Goal: Find specific page/section: Find specific page/section

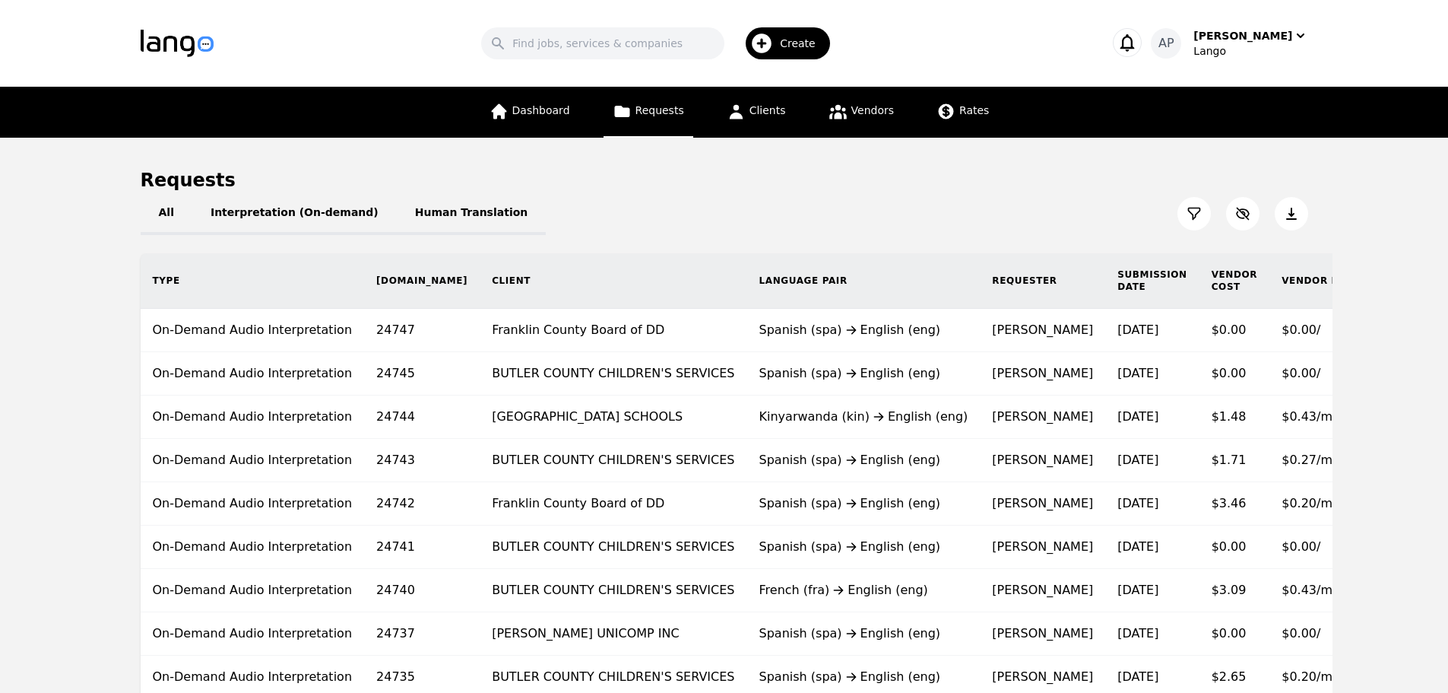
click at [1184, 216] on button at bounding box center [1194, 213] width 33 height 33
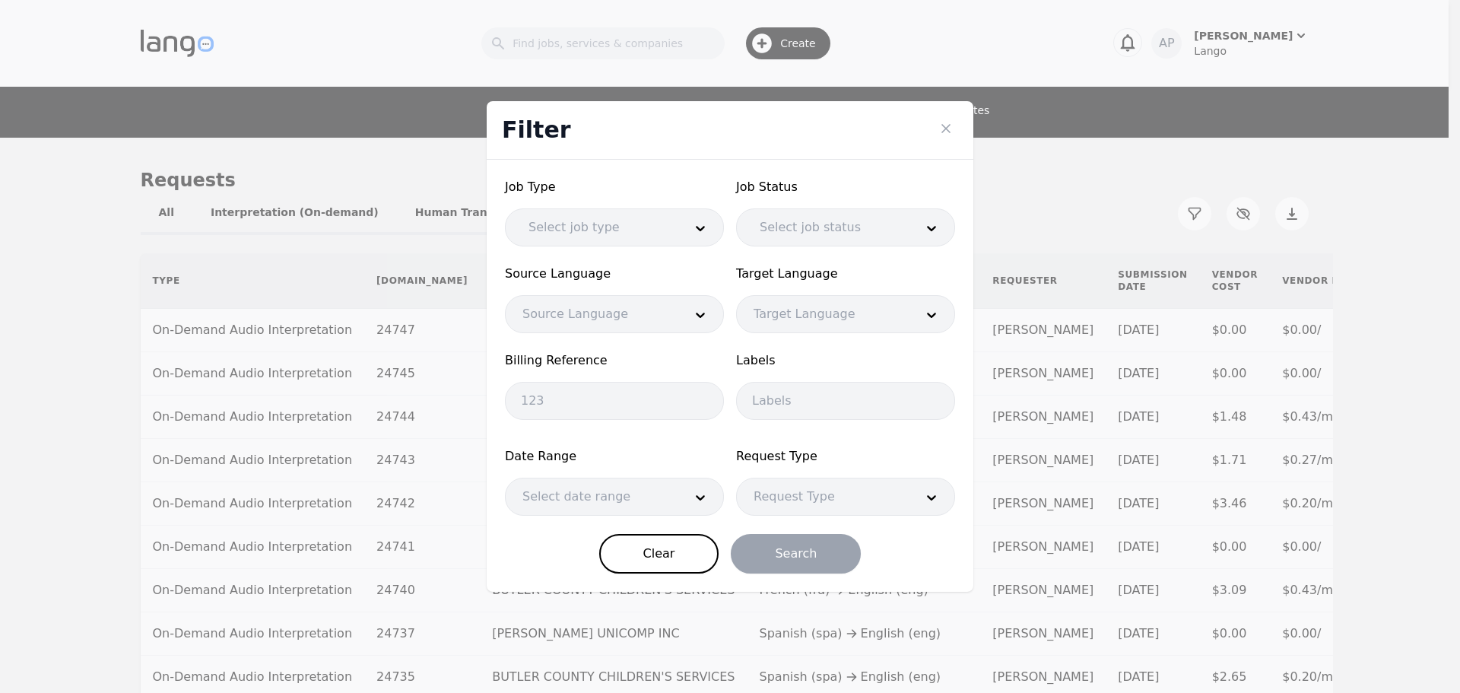
click at [854, 239] on div at bounding box center [826, 227] width 166 height 36
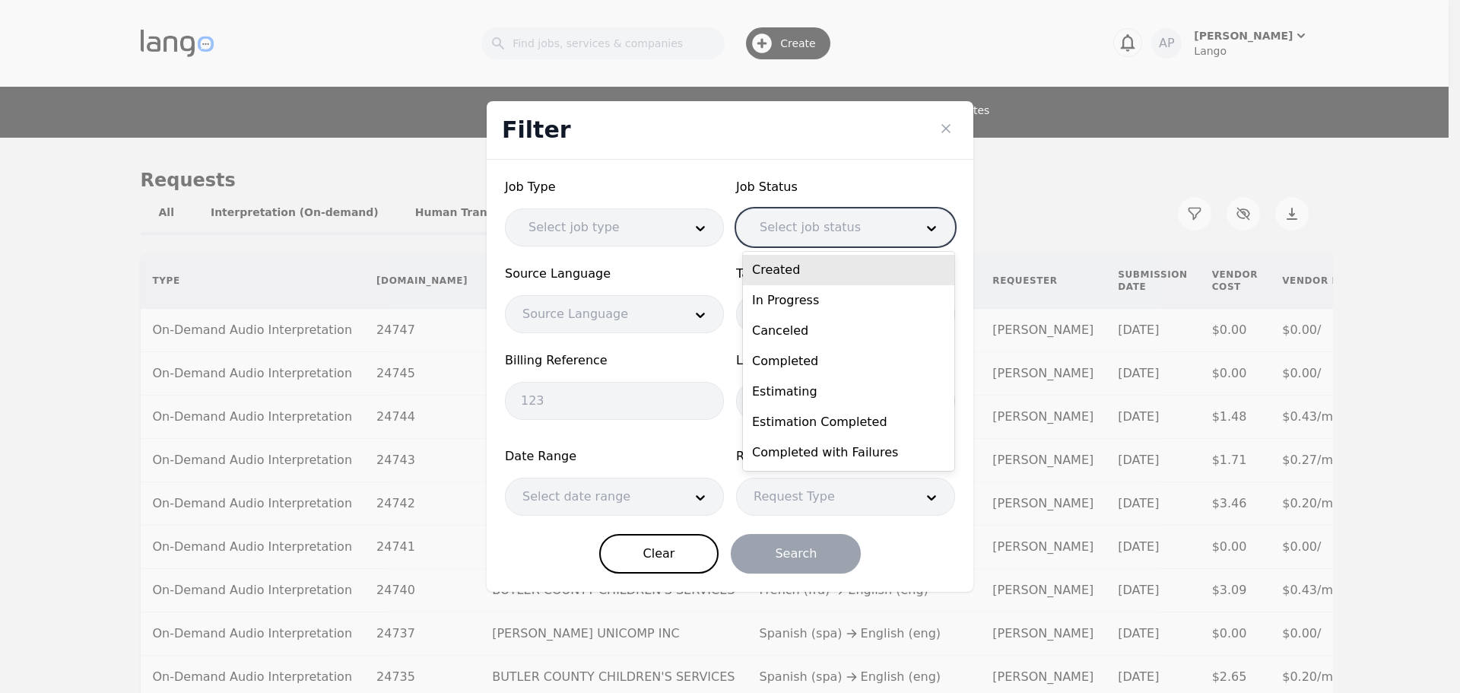
click at [854, 239] on div at bounding box center [826, 227] width 166 height 36
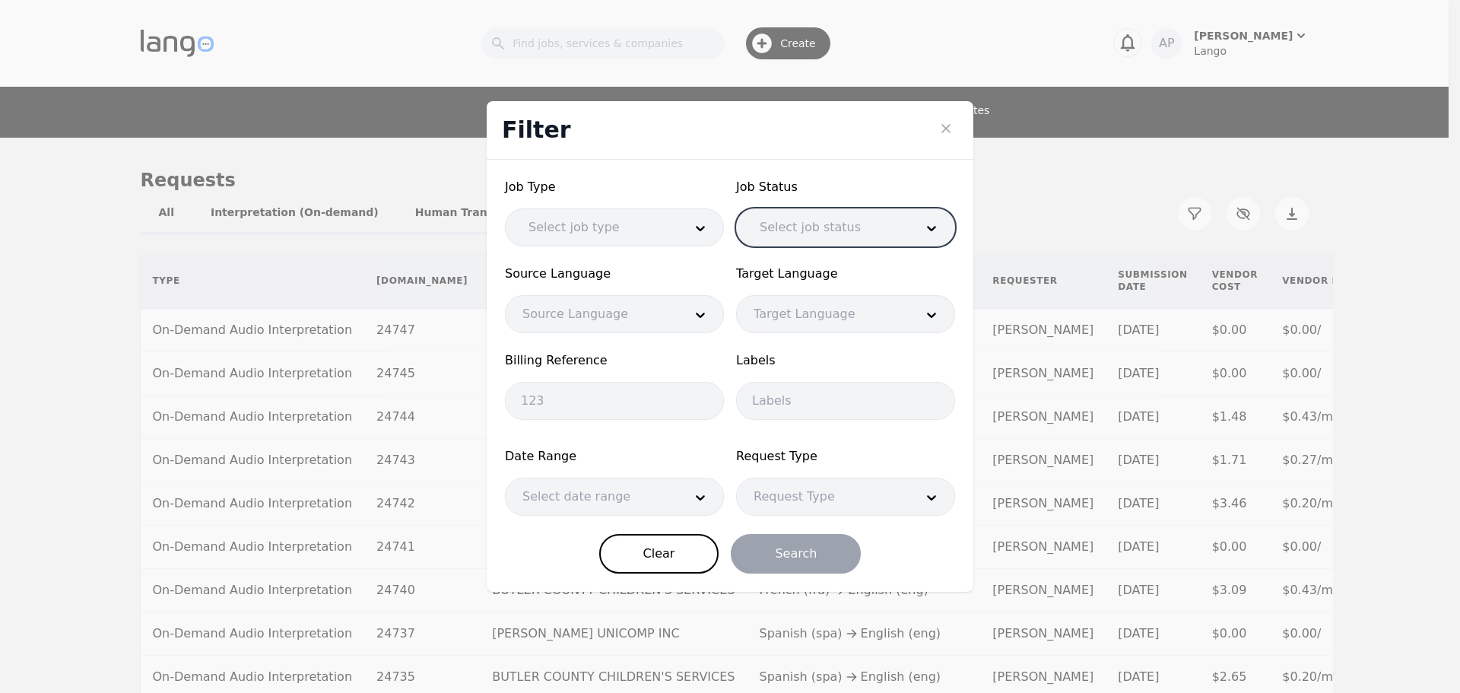
click at [674, 232] on div at bounding box center [595, 227] width 166 height 36
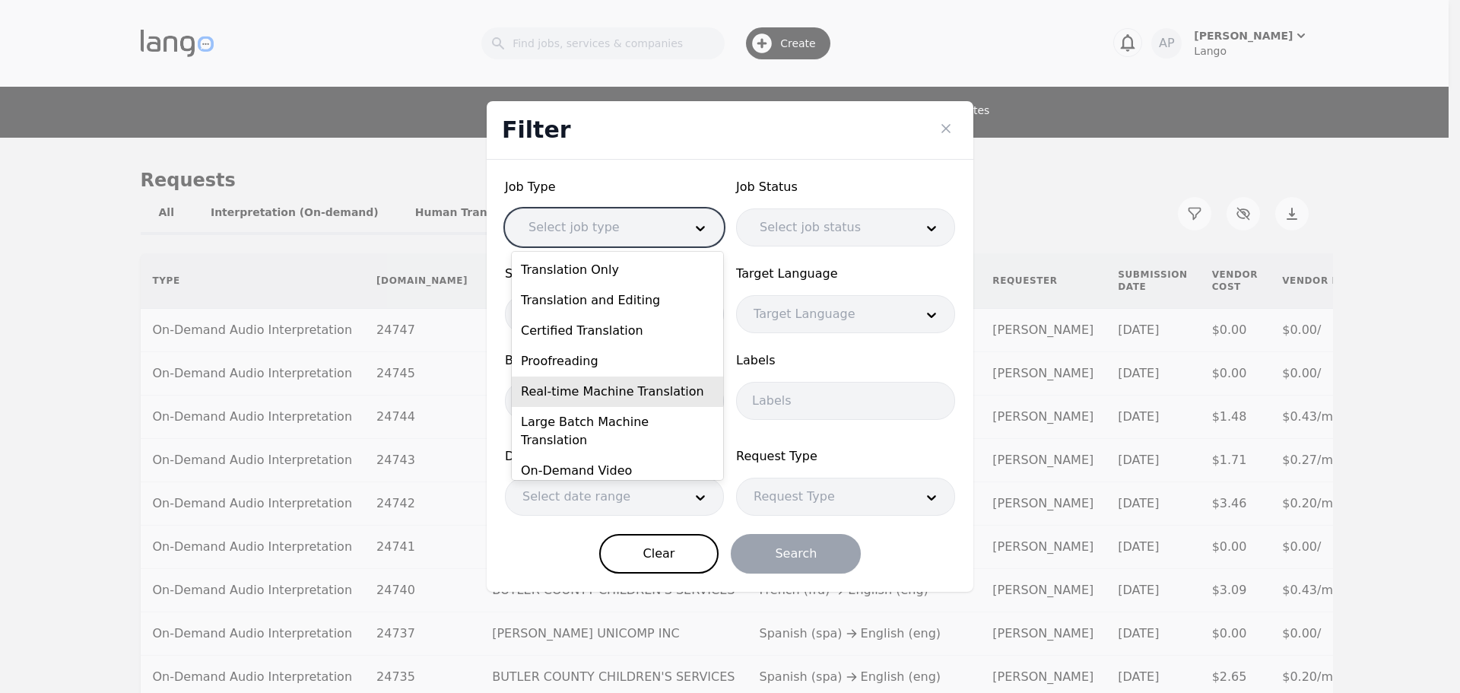
click at [667, 394] on div "Real-time Machine Translation" at bounding box center [617, 391] width 211 height 30
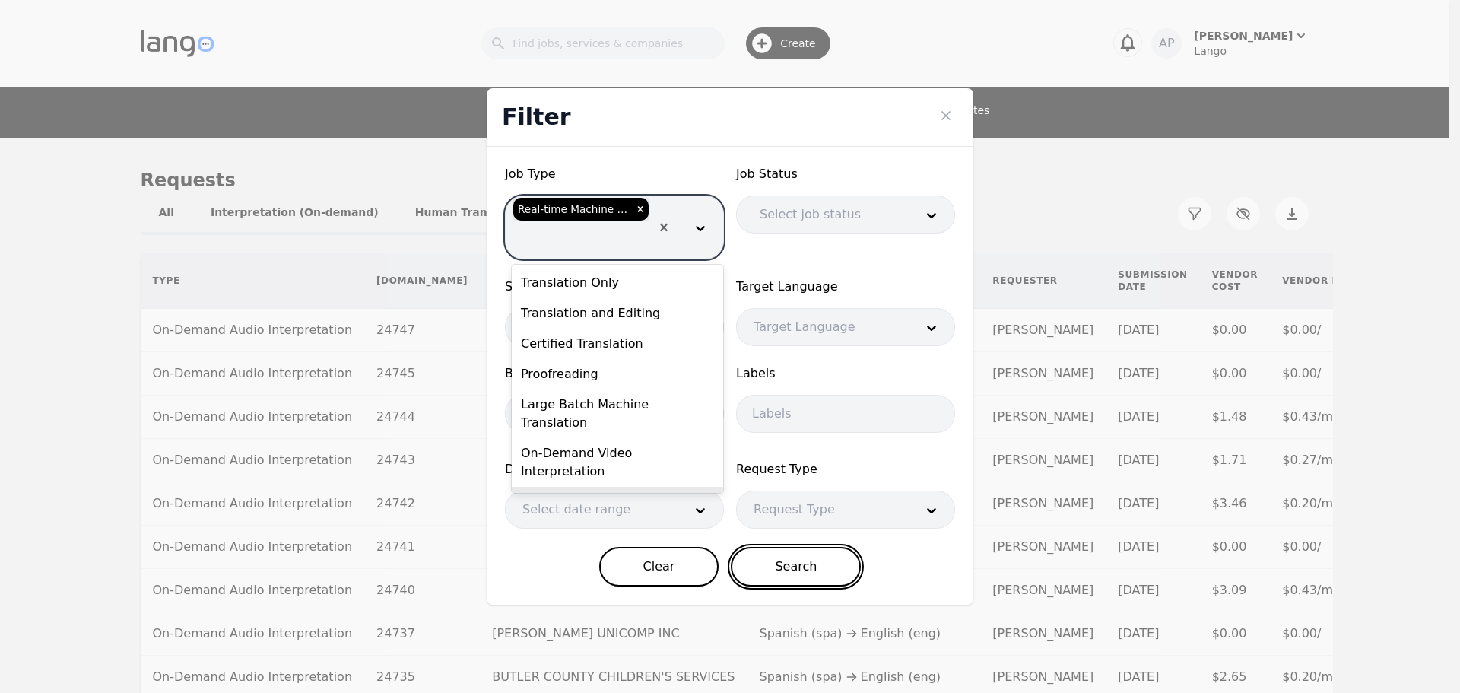
click at [791, 573] on button "Search" at bounding box center [796, 567] width 130 height 40
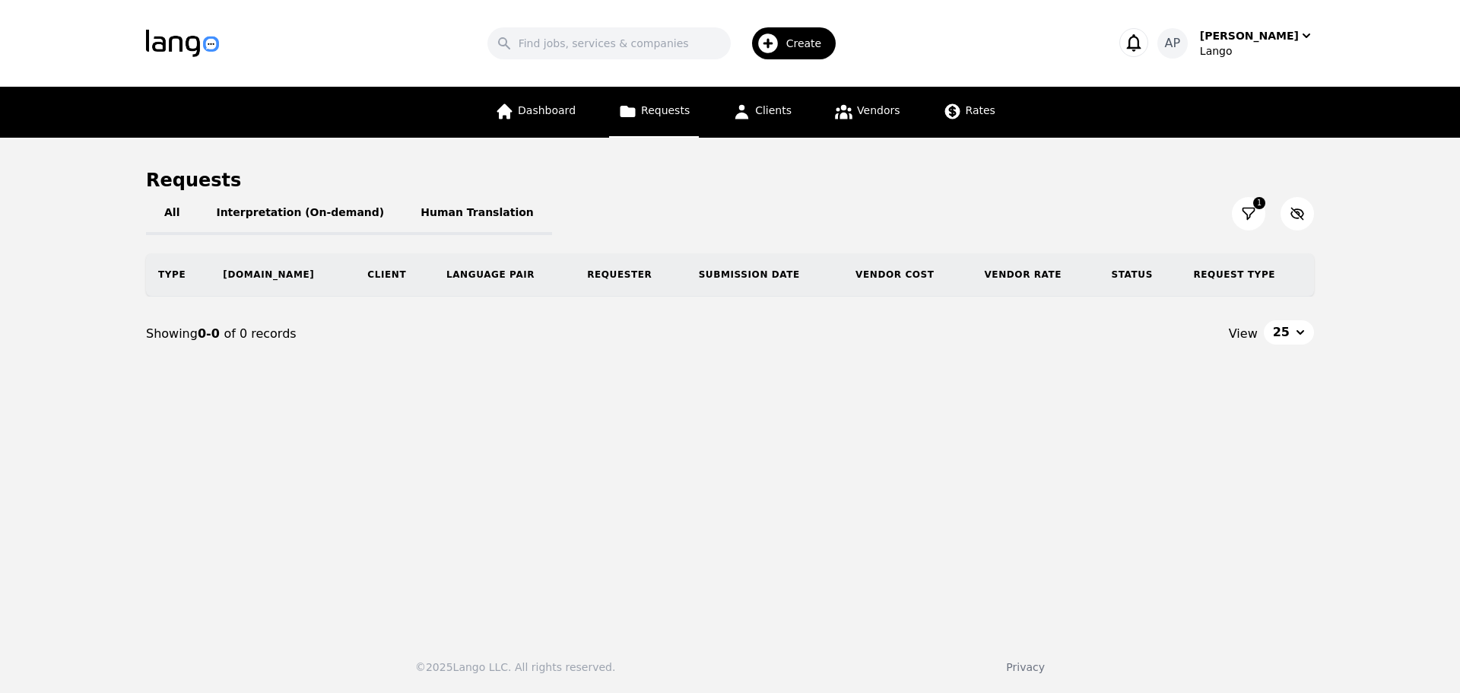
click at [1251, 215] on icon at bounding box center [1248, 213] width 15 height 15
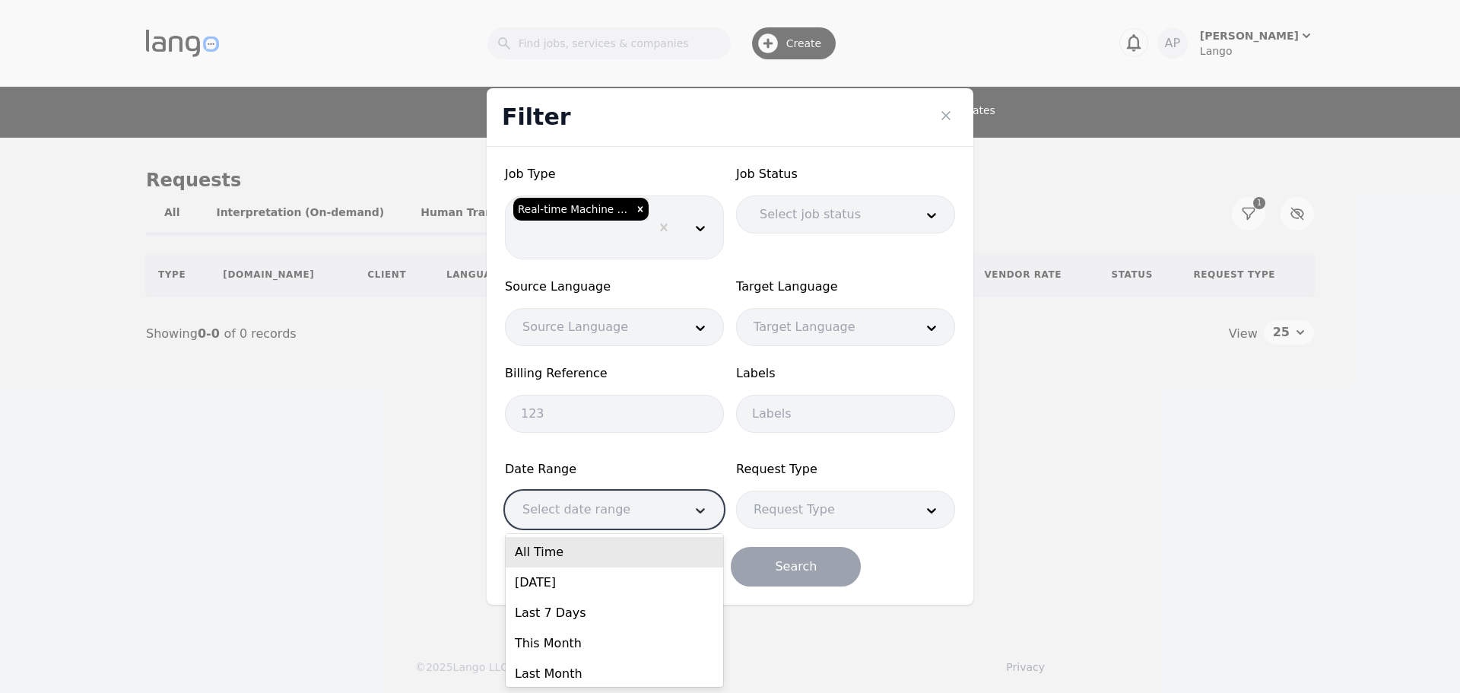
click at [688, 508] on div at bounding box center [700, 509] width 46 height 36
click at [655, 552] on div "All Time" at bounding box center [614, 552] width 217 height 30
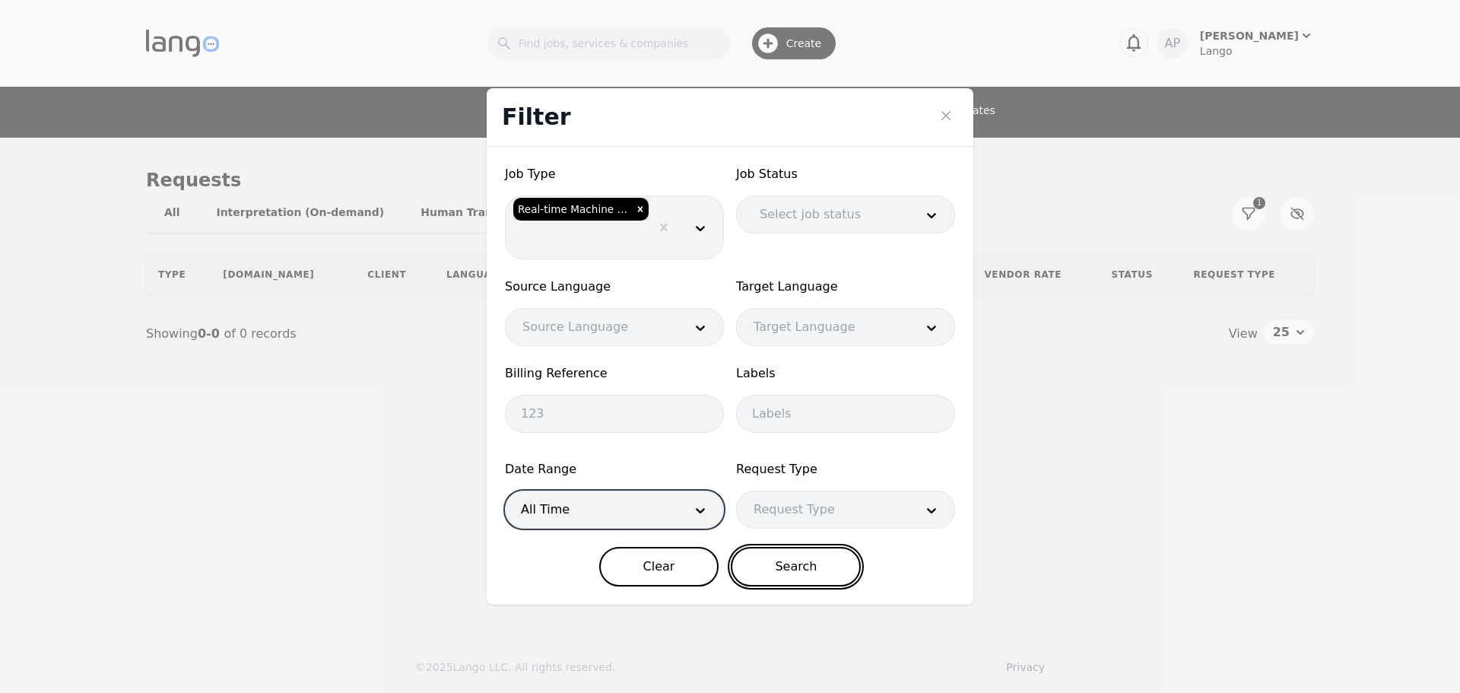
click at [823, 567] on button "Search" at bounding box center [796, 567] width 130 height 40
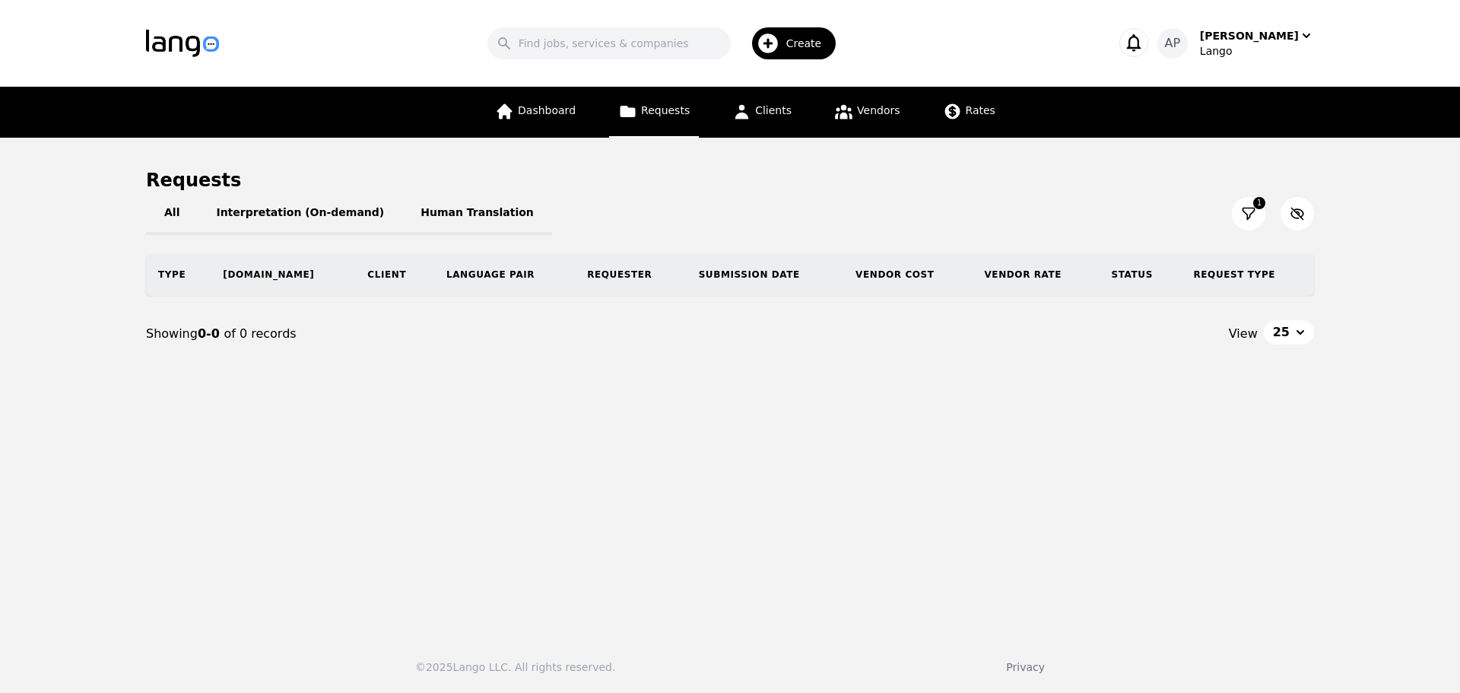
click at [1257, 217] on button at bounding box center [1248, 213] width 33 height 33
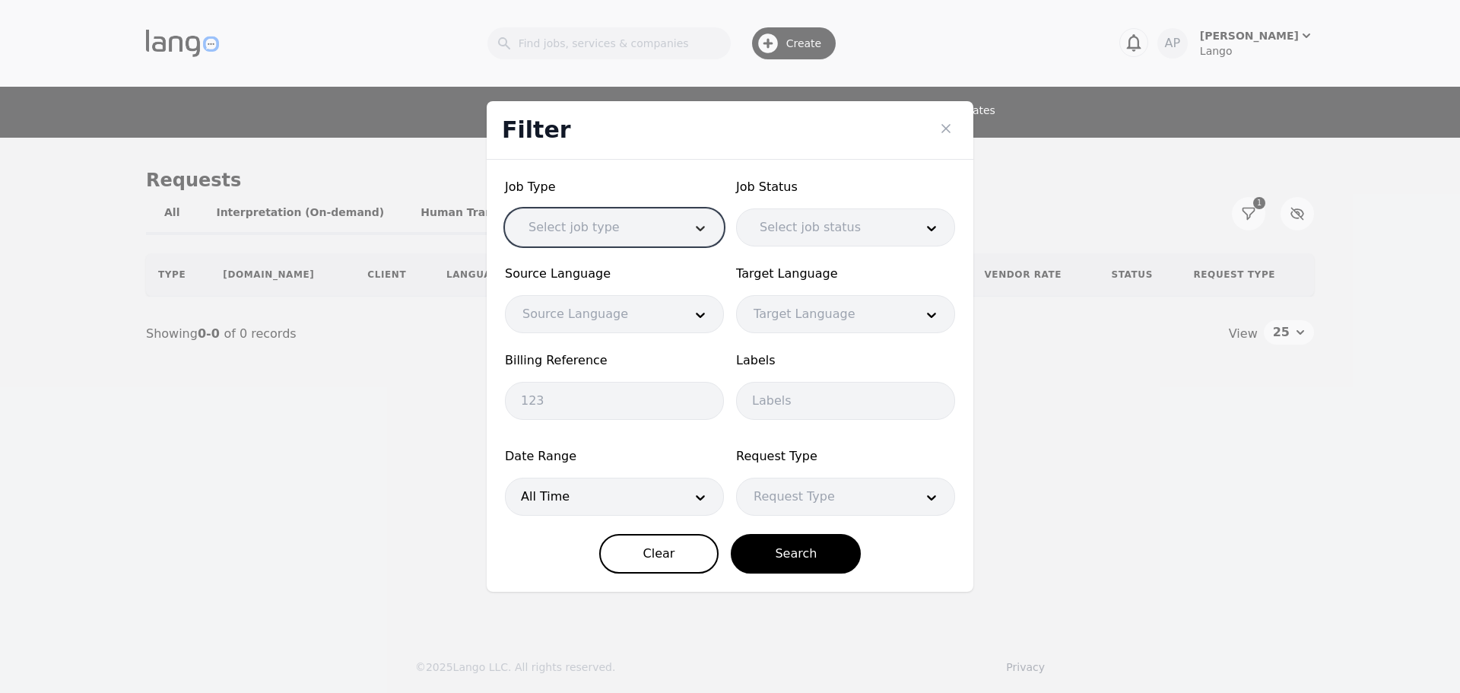
click at [677, 233] on div at bounding box center [700, 227] width 46 height 36
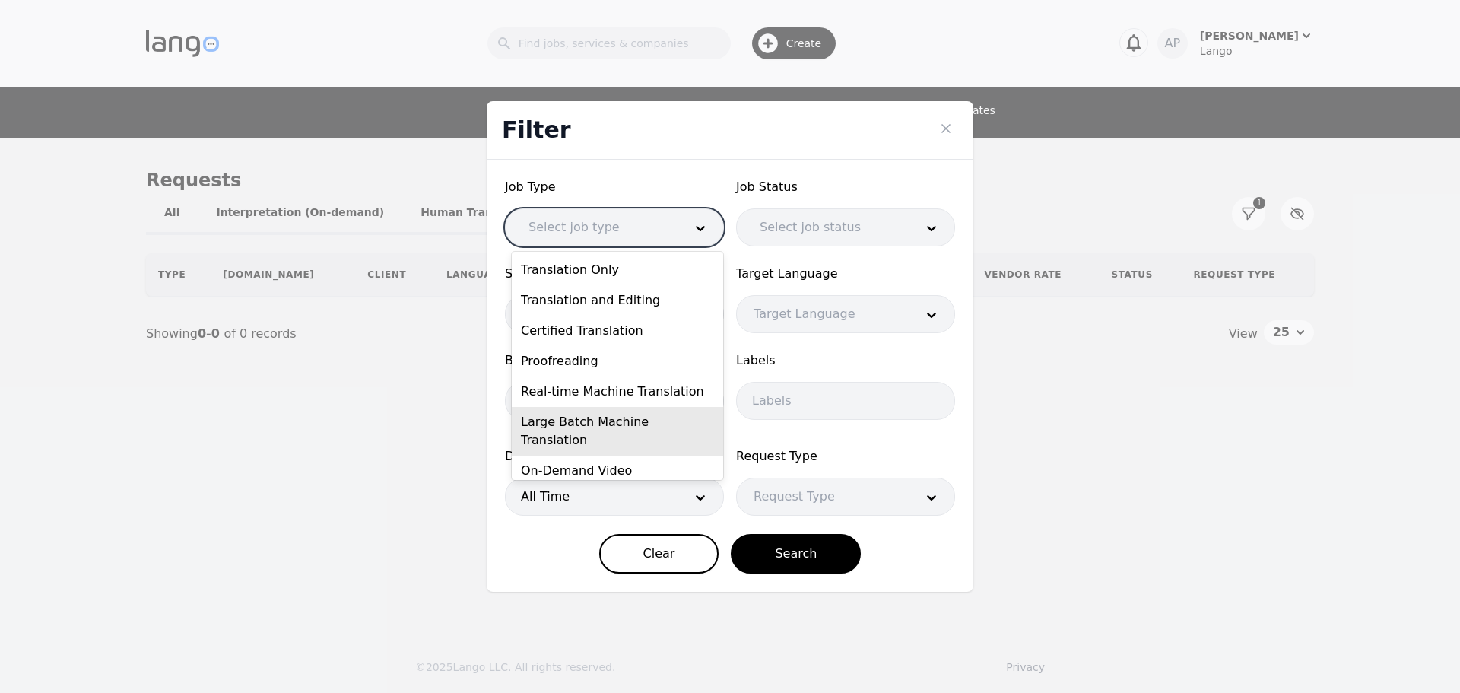
scroll to position [52, 0]
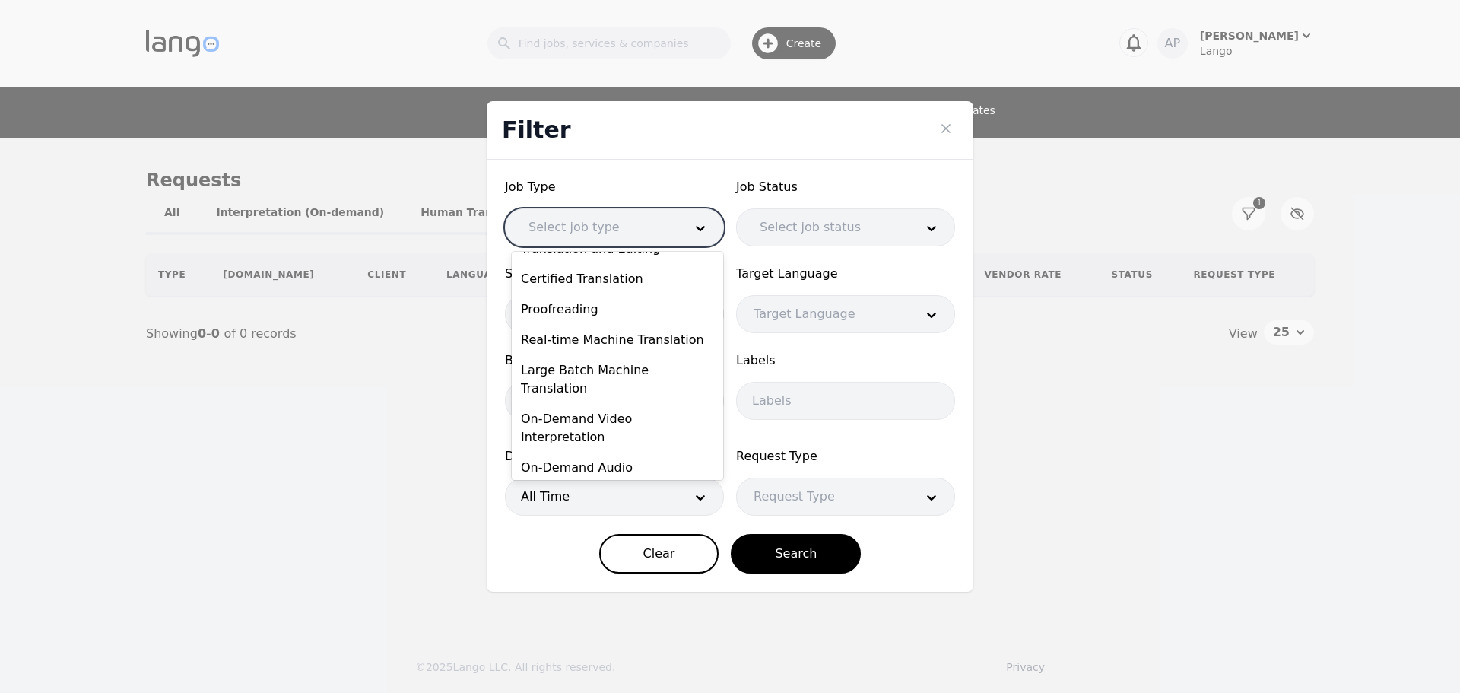
click at [636, 501] on div "Post Editing of MT" at bounding box center [617, 516] width 211 height 30
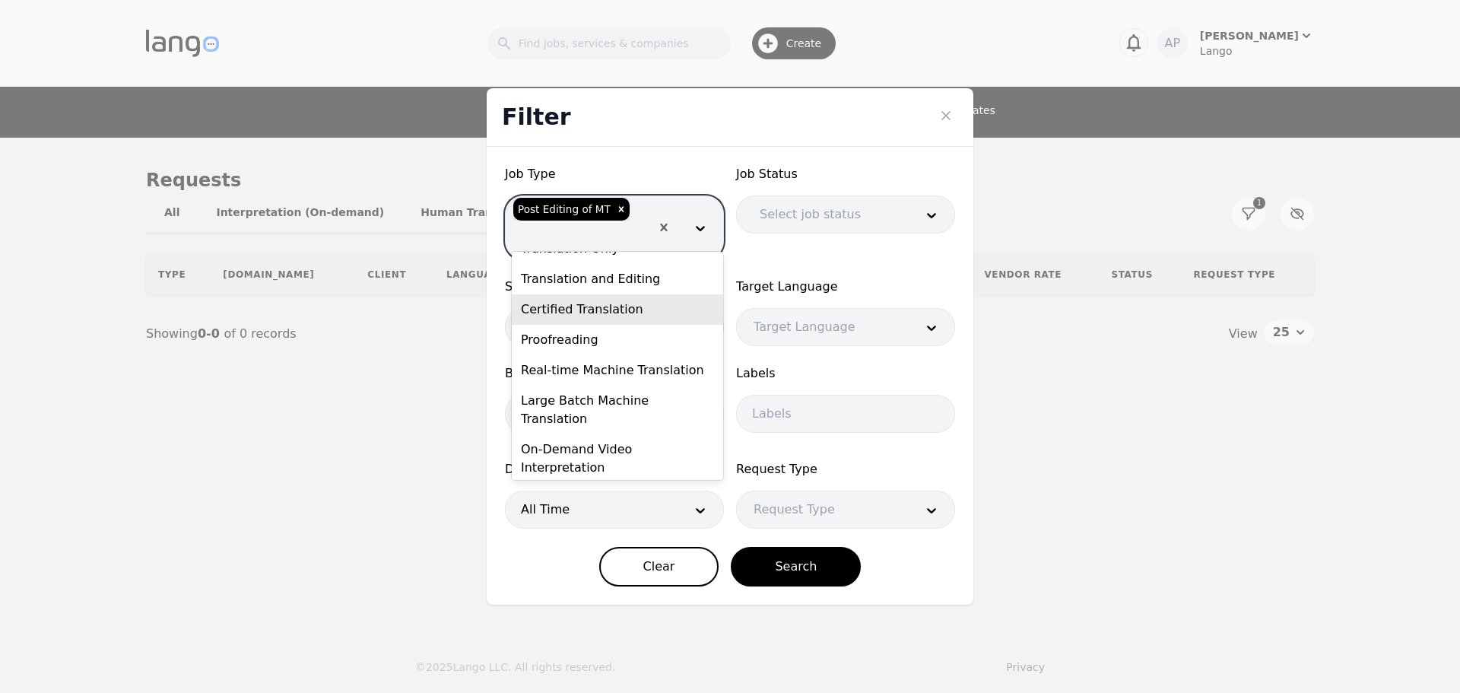
click at [613, 321] on div "Certified Translation" at bounding box center [617, 309] width 211 height 30
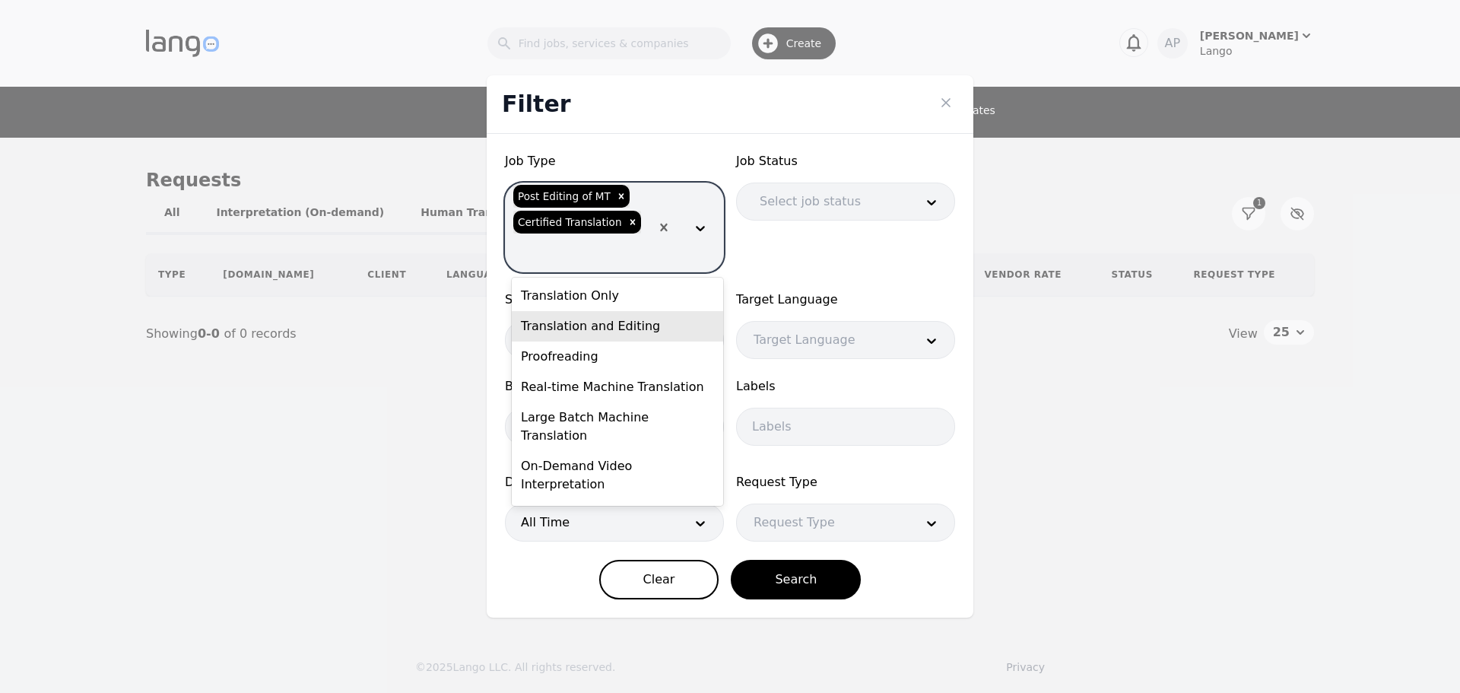
click at [652, 322] on div "Translation and Editing" at bounding box center [617, 326] width 211 height 30
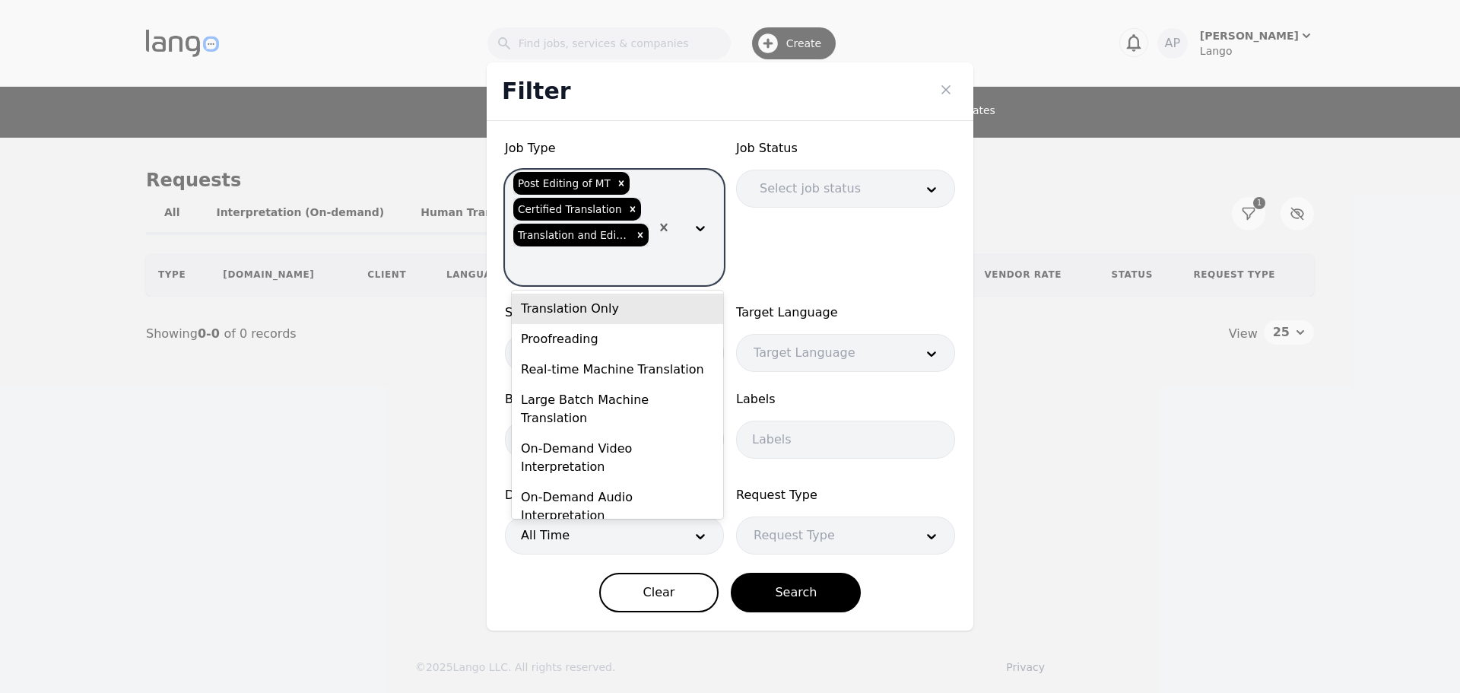
click at [646, 301] on div "Translation Only" at bounding box center [617, 308] width 211 height 30
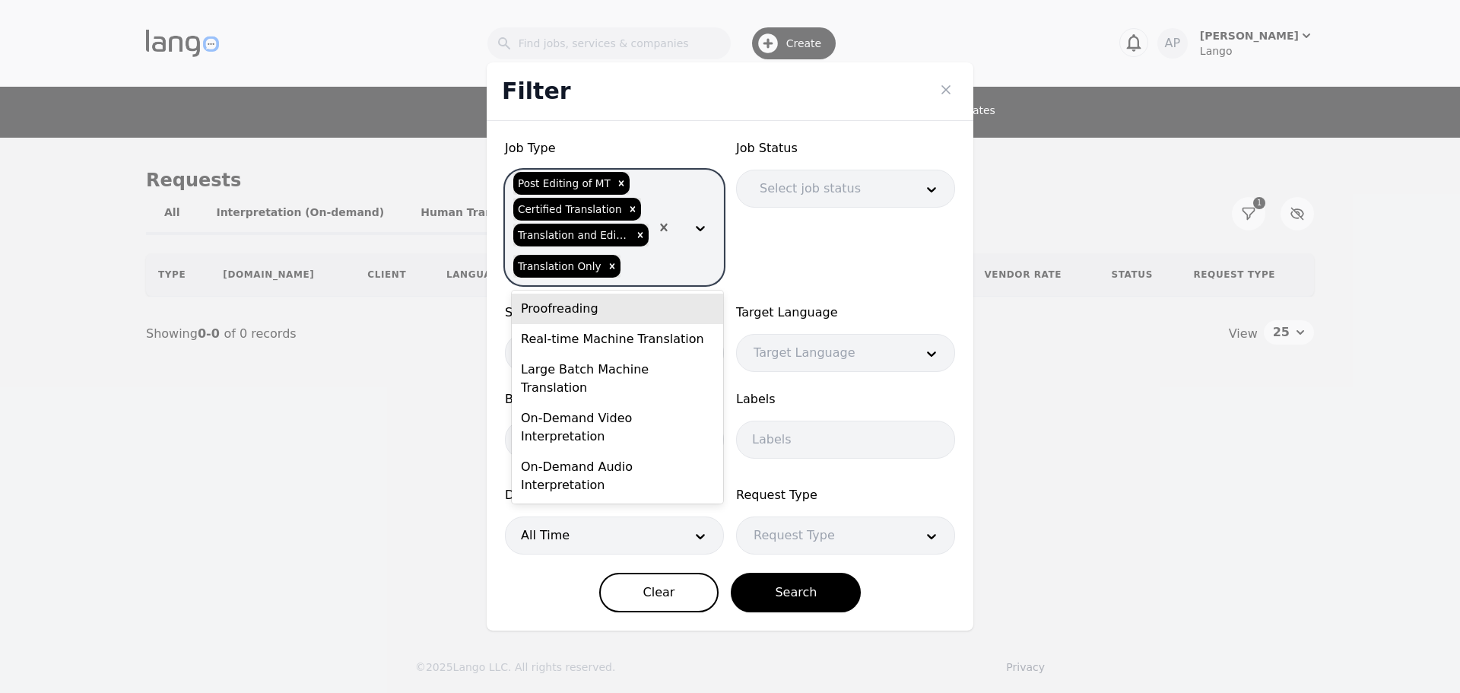
click at [646, 301] on div "Proofreading" at bounding box center [617, 308] width 211 height 30
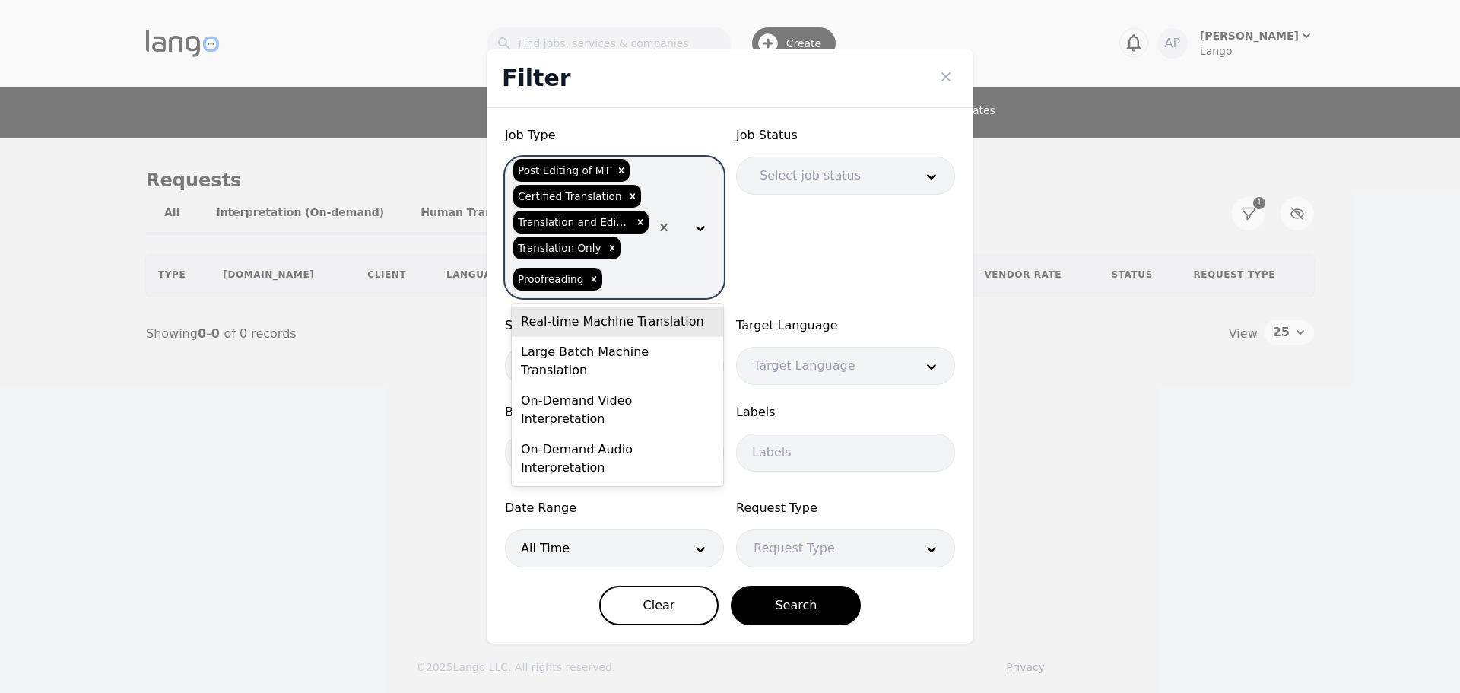
click at [644, 319] on div "Real-time Machine Translation" at bounding box center [617, 321] width 211 height 30
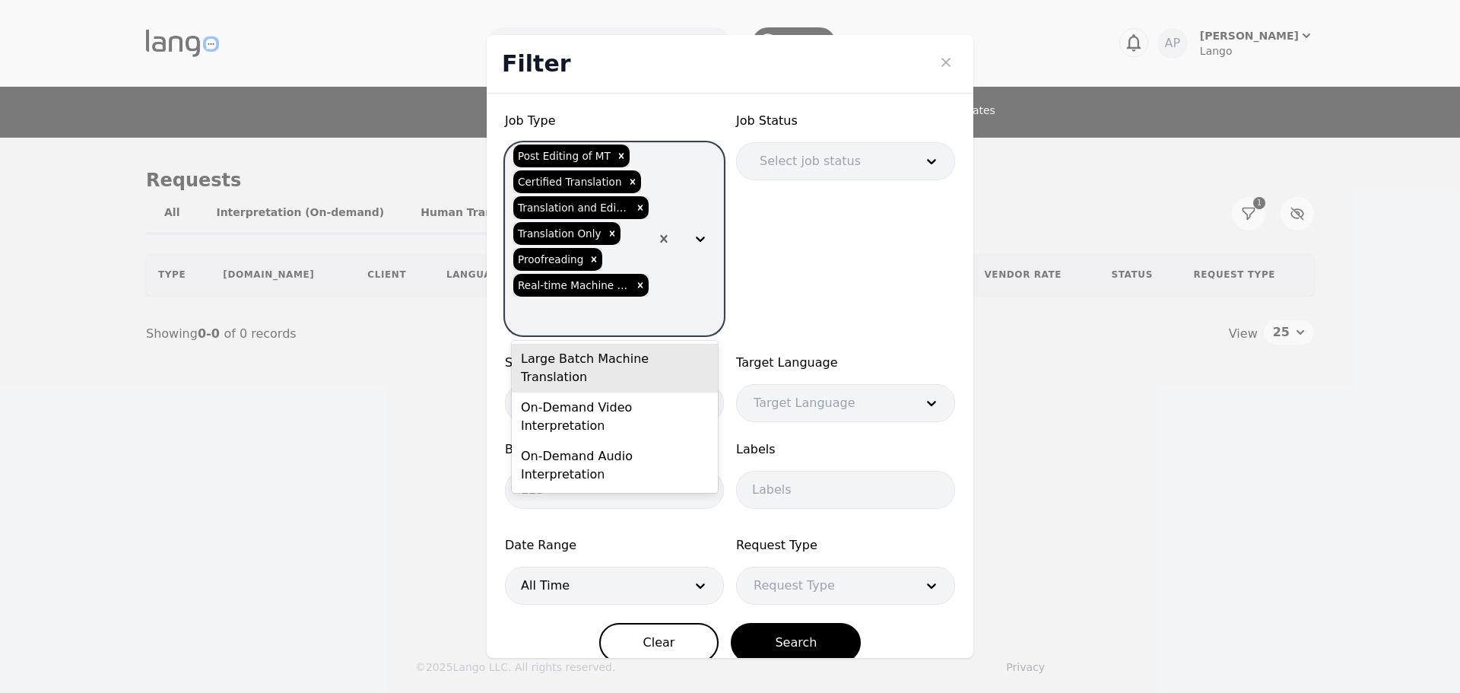
click at [644, 367] on div "Large Batch Machine Translation" at bounding box center [615, 368] width 206 height 49
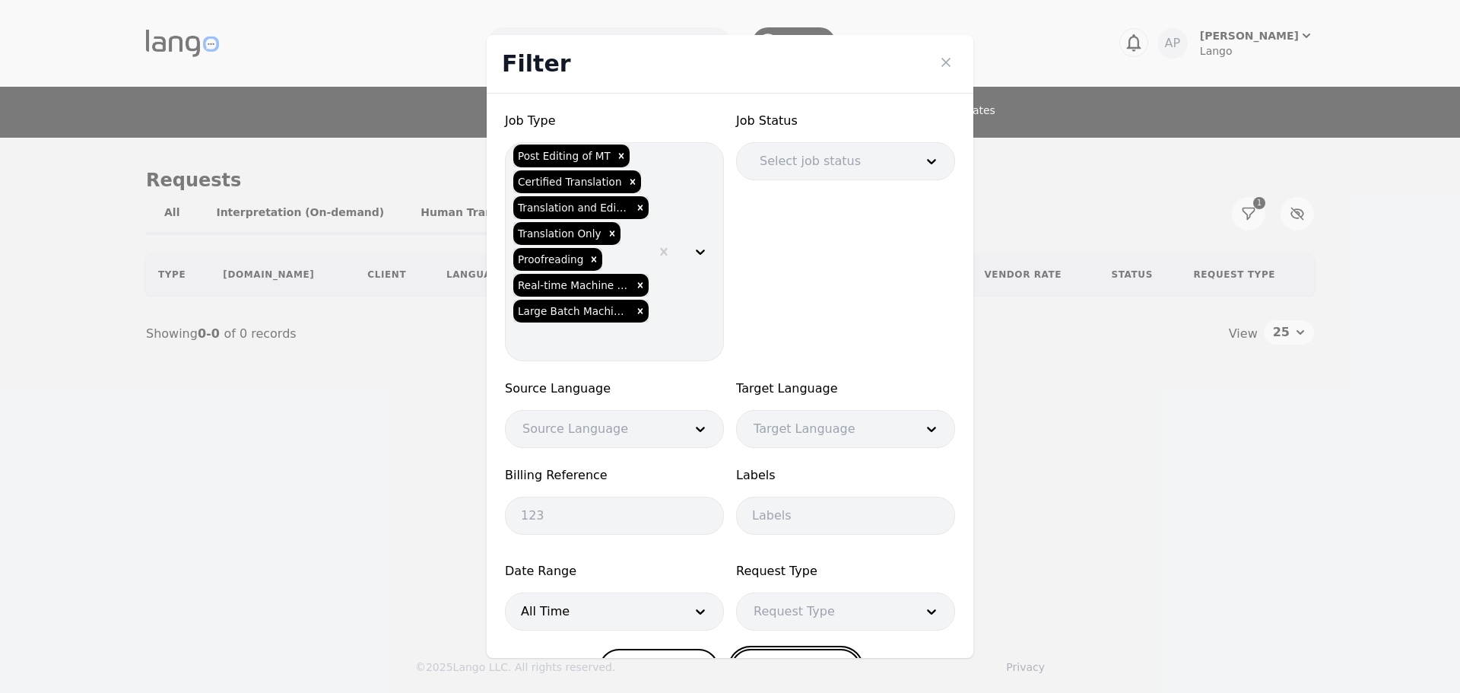
click at [807, 648] on button "Search" at bounding box center [796, 668] width 130 height 40
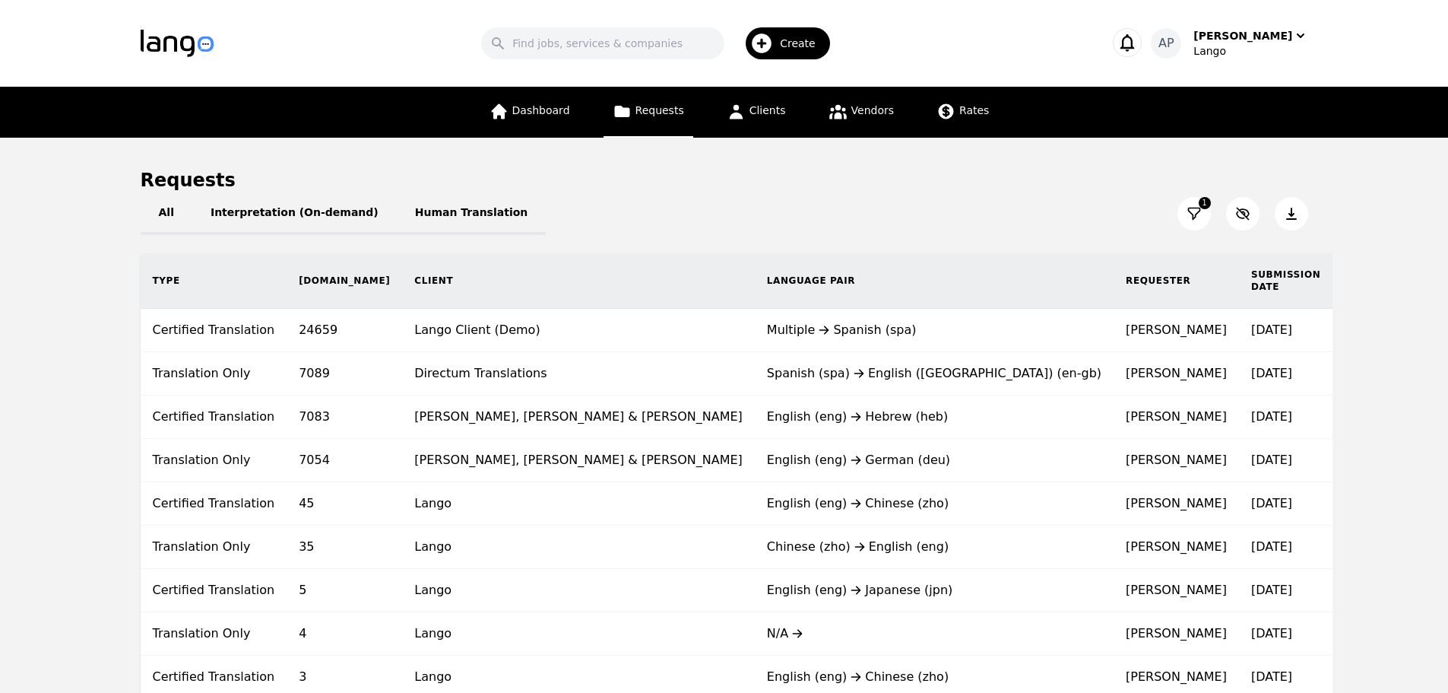
click at [1207, 218] on button at bounding box center [1194, 213] width 33 height 33
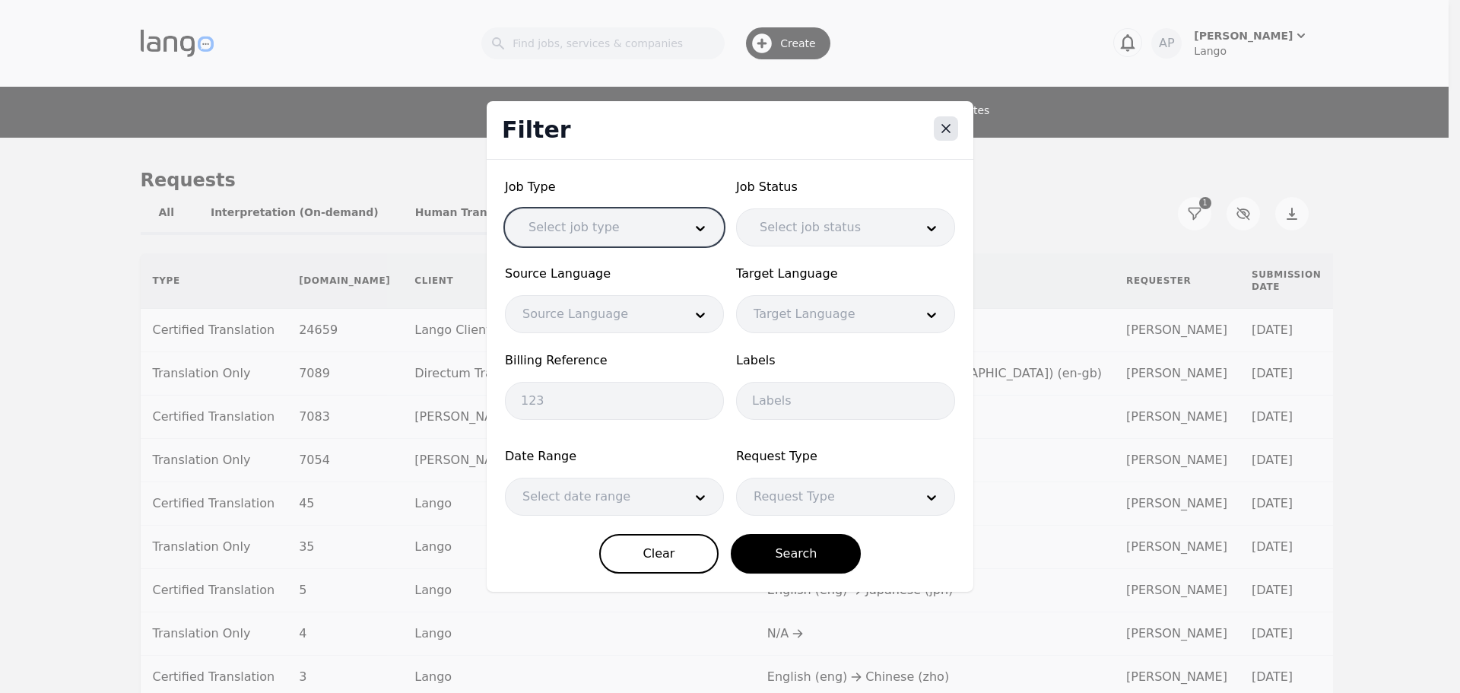
click at [948, 131] on icon "Close" at bounding box center [946, 129] width 8 height 8
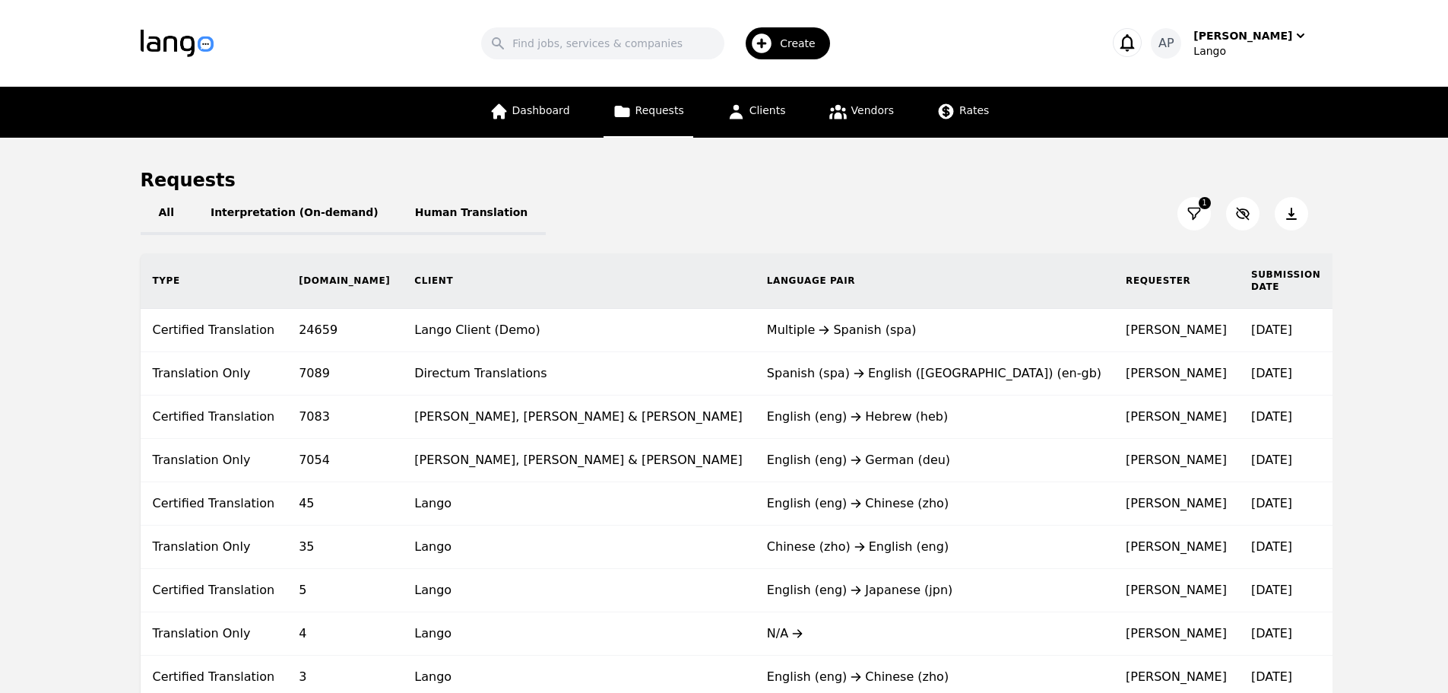
click at [1028, 199] on div "All Interpretation (On-demand) Human Translation 1" at bounding box center [725, 213] width 1168 height 43
